Goal: Task Accomplishment & Management: Use online tool/utility

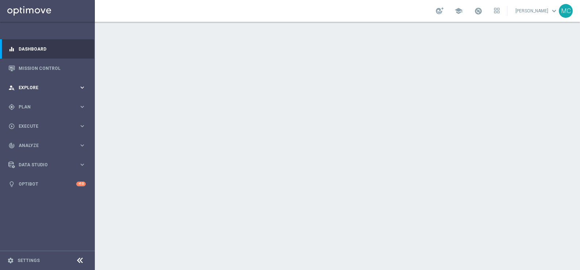
click at [81, 86] on icon "keyboard_arrow_right" at bounding box center [82, 87] width 7 height 7
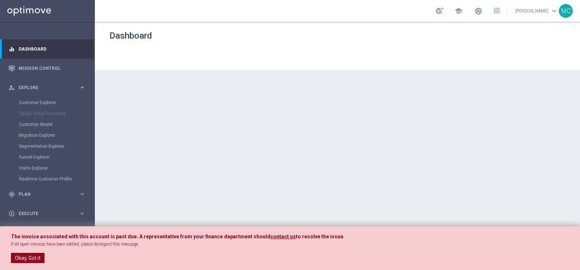
click at [22, 216] on button "Okay, Got it" at bounding box center [28, 258] width 34 height 10
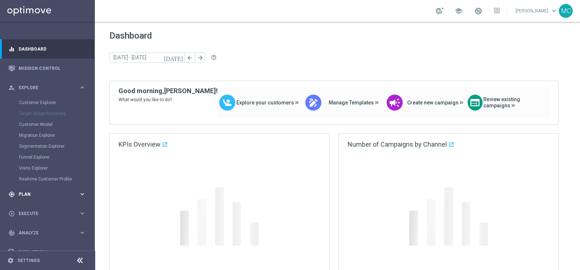
click at [82, 195] on icon "keyboard_arrow_right" at bounding box center [82, 194] width 7 height 7
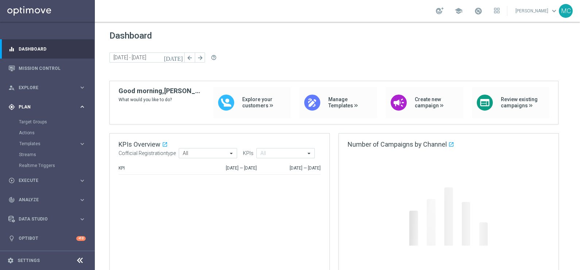
click at [80, 196] on div "track_changes Analyze keyboard_arrow_right" at bounding box center [47, 200] width 94 height 19
click at [80, 130] on icon "keyboard_arrow_right" at bounding box center [82, 126] width 7 height 7
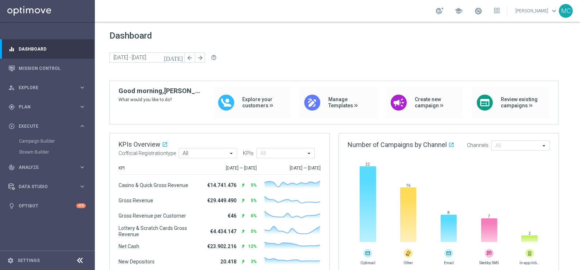
scroll to position [45, 0]
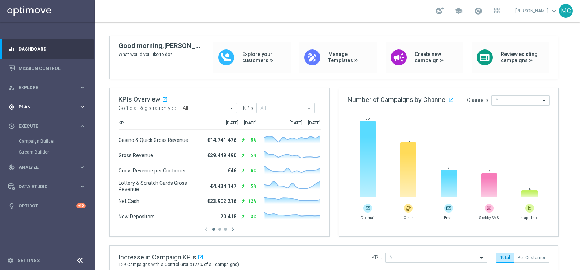
click at [83, 106] on icon "keyboard_arrow_right" at bounding box center [82, 107] width 7 height 7
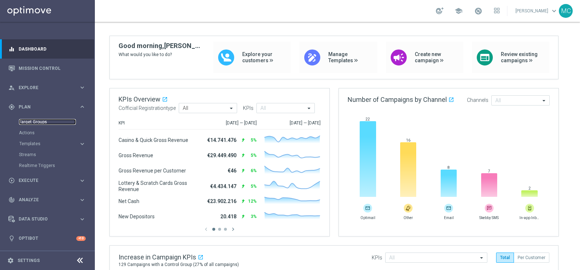
click at [31, 119] on link "Target Groups" at bounding box center [47, 122] width 57 height 6
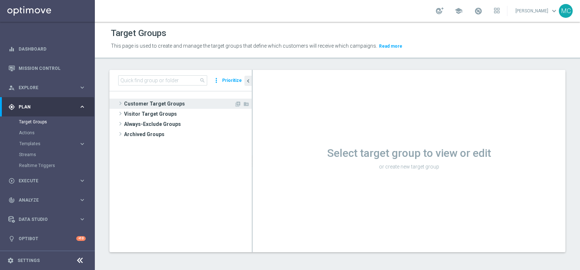
click at [120, 102] on span at bounding box center [120, 103] width 7 height 9
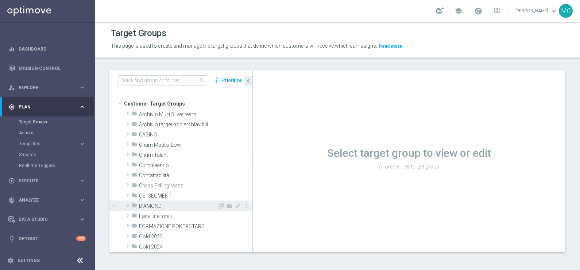
click at [127, 207] on span at bounding box center [127, 205] width 7 height 9
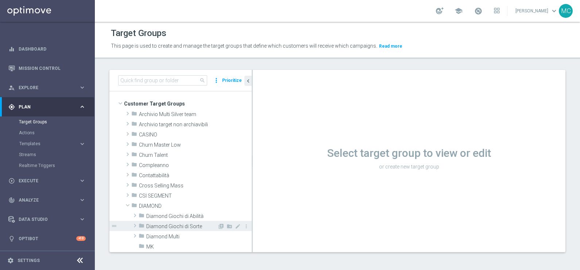
scroll to position [45, 0]
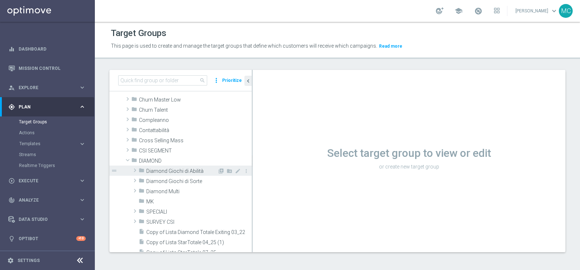
click at [134, 168] on span at bounding box center [134, 170] width 7 height 9
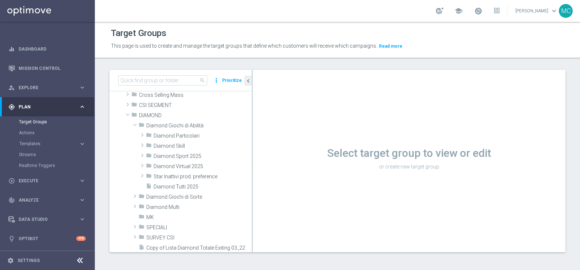
scroll to position [0, 0]
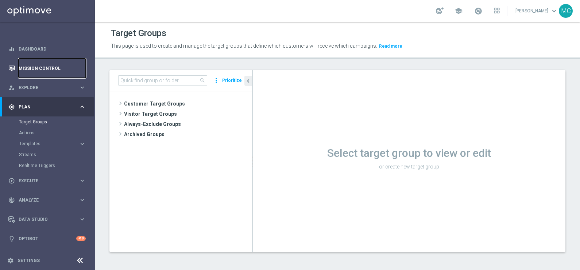
click at [38, 64] on link "Mission Control" at bounding box center [52, 68] width 67 height 19
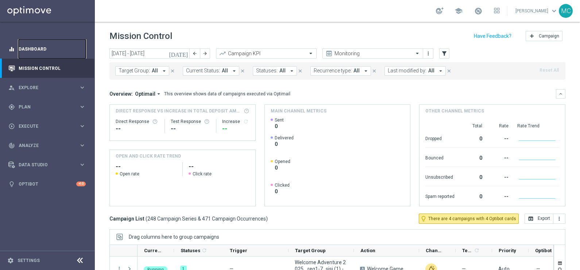
click at [27, 47] on link "Dashboard" at bounding box center [52, 48] width 67 height 19
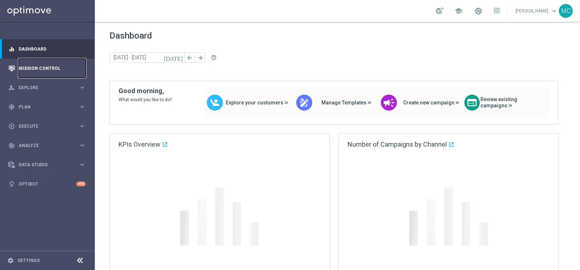
click at [25, 67] on link "Mission Control" at bounding box center [52, 68] width 67 height 19
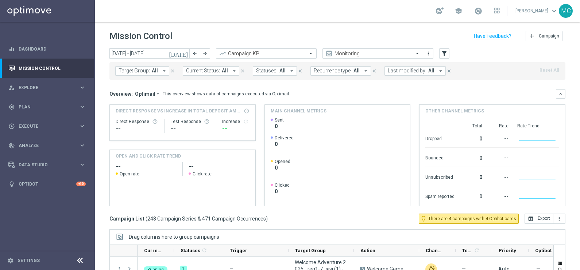
click at [406, 69] on span "Last modified by:" at bounding box center [406, 71] width 39 height 6
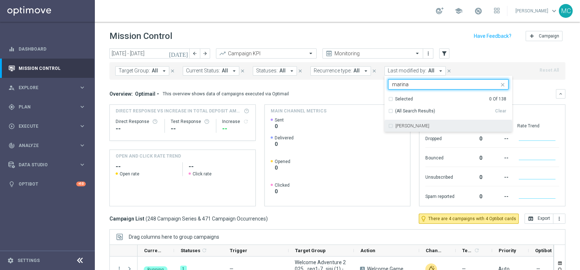
click at [388, 125] on div "Marina Boni" at bounding box center [448, 126] width 120 height 12
type input "marina"
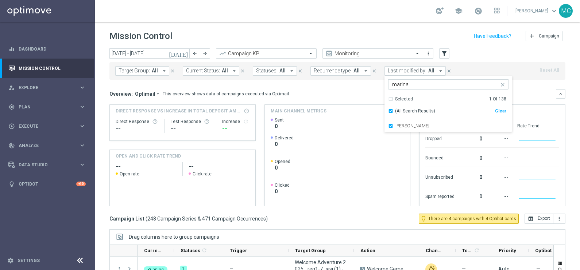
click at [529, 91] on div "Overview: Optimail arrow_drop_down This overview shows data of campaigns execut…" at bounding box center [332, 94] width 446 height 7
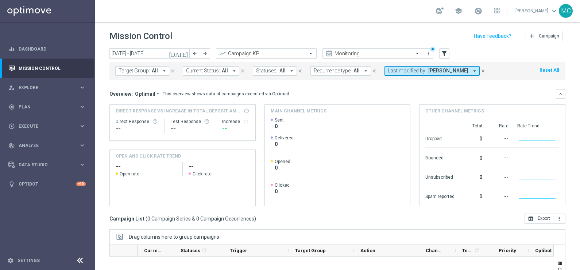
click at [183, 51] on icon "today" at bounding box center [179, 53] width 20 height 7
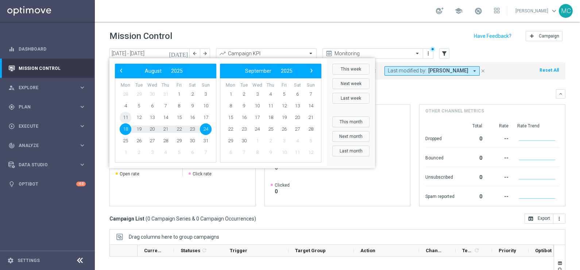
click at [126, 117] on span "11" at bounding box center [126, 118] width 12 height 12
click at [207, 115] on span "17" at bounding box center [206, 118] width 12 height 12
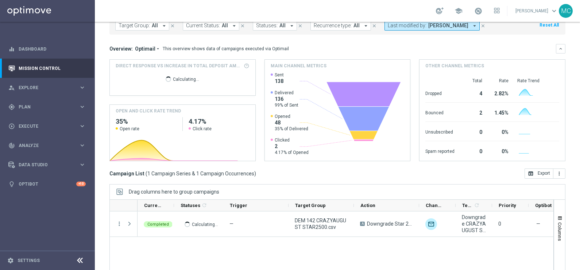
scroll to position [93, 0]
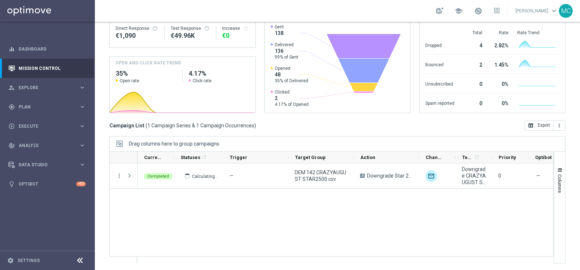
drag, startPoint x: 357, startPoint y: 264, endPoint x: 402, endPoint y: 265, distance: 45.2
click at [402, 265] on ag-grid-angular "Drag columns here to group campaigns Drag here to set column labels" at bounding box center [337, 203] width 456 height 135
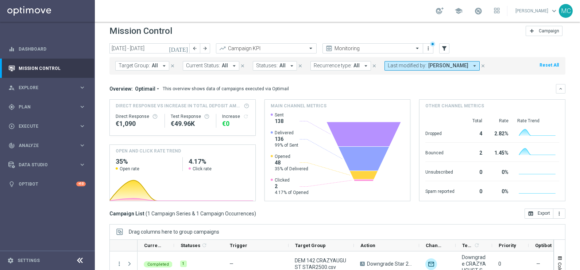
scroll to position [0, 0]
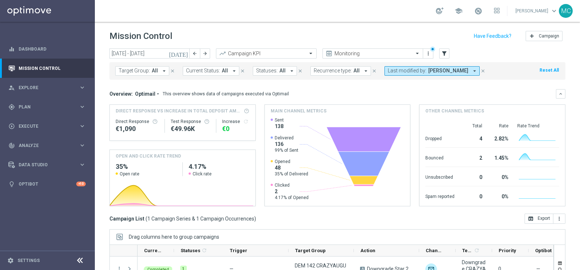
click at [184, 52] on icon "today" at bounding box center [179, 53] width 20 height 7
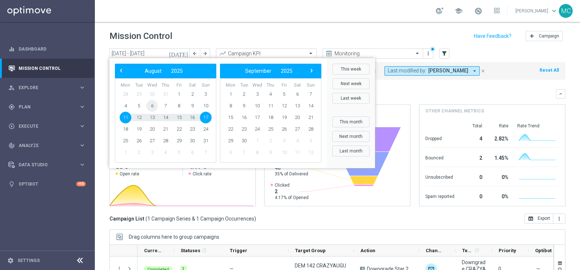
click at [156, 104] on span "6" at bounding box center [152, 106] width 12 height 12
drag, startPoint x: 211, startPoint y: 118, endPoint x: 223, endPoint y: 115, distance: 11.9
click at [206, 117] on span "17" at bounding box center [206, 118] width 12 height 12
type input "06 Aug 2025 - 17 Aug 2025"
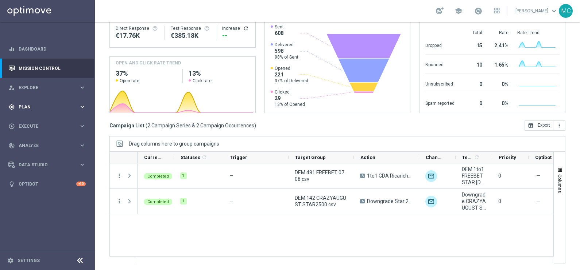
click at [83, 106] on icon "keyboard_arrow_right" at bounding box center [82, 107] width 7 height 7
click at [35, 144] on span "Templates" at bounding box center [45, 144] width 52 height 4
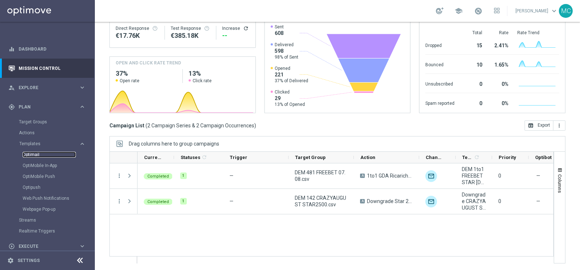
click at [35, 154] on link "Optimail" at bounding box center [49, 155] width 53 height 6
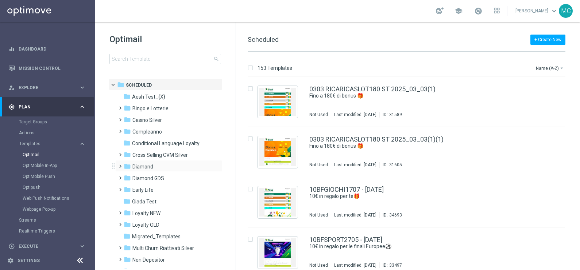
click at [120, 165] on span at bounding box center [118, 163] width 3 height 3
click at [128, 188] on span at bounding box center [125, 186] width 3 height 3
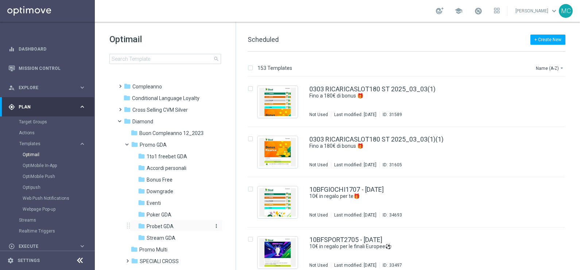
click at [159, 227] on span "Probet GDA" at bounding box center [160, 226] width 27 height 7
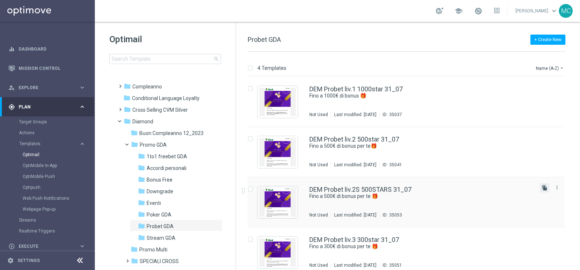
scroll to position [7, 0]
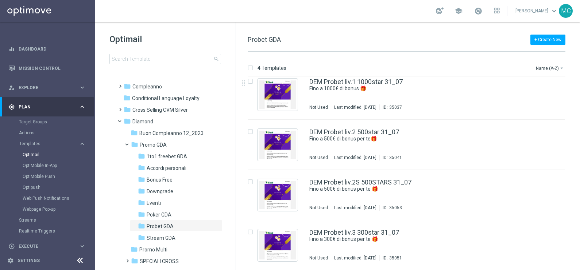
click at [332, 73] on div "4 Templates Name (A-Z) arrow_drop_down" at bounding box center [405, 69] width 317 height 13
click at [343, 82] on link "DEM Probet liv.1 1000star 31_07" at bounding box center [355, 82] width 93 height 7
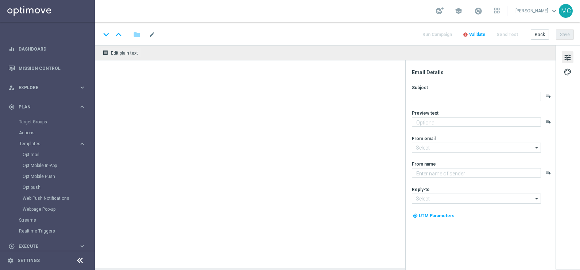
type textarea "Super promo per te"
type input "giochi@comunicazioni.sisal.it"
type textarea "Sisal"
type input "teamvip@sisal.it"
